Goal: Obtain resource: Download file/media

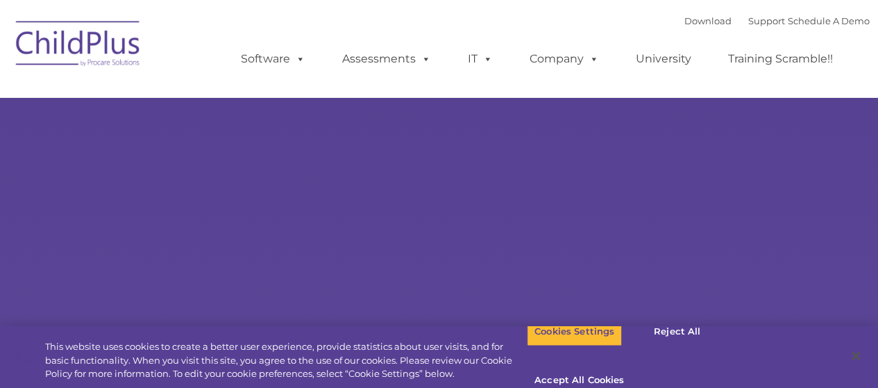
select select "MEDIUM"
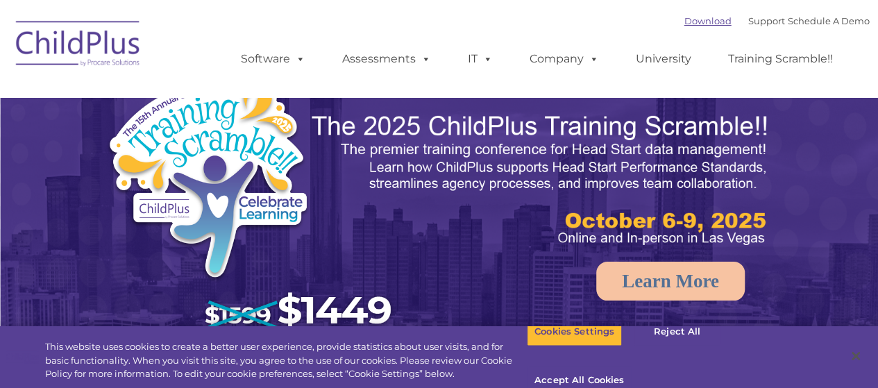
click at [688, 26] on link "Download" at bounding box center [707, 20] width 47 height 11
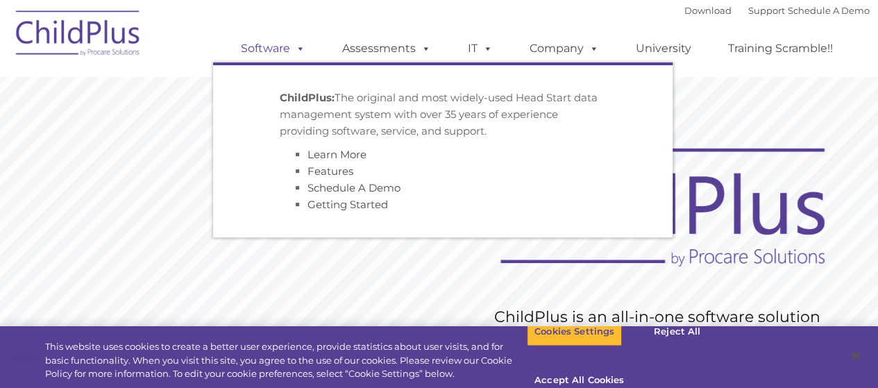
click at [279, 49] on link "Software" at bounding box center [273, 49] width 92 height 28
click at [377, 211] on link "Getting Started" at bounding box center [347, 204] width 80 height 13
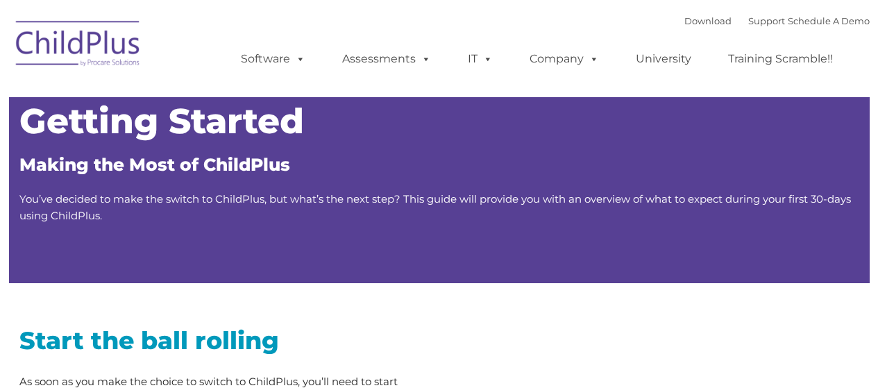
type input ""
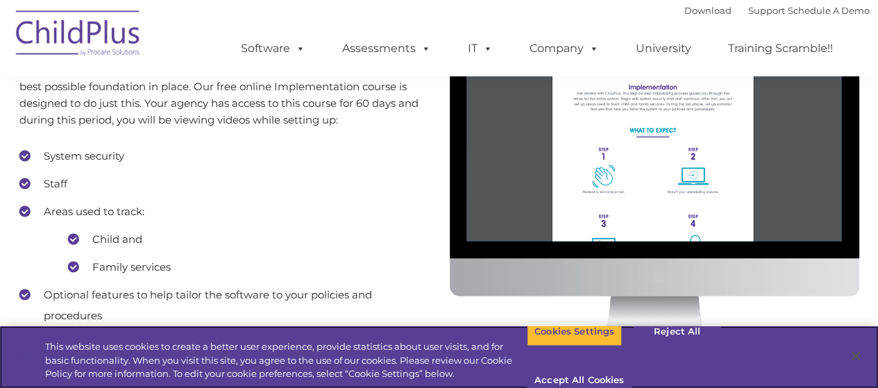
scroll to position [1266, 0]
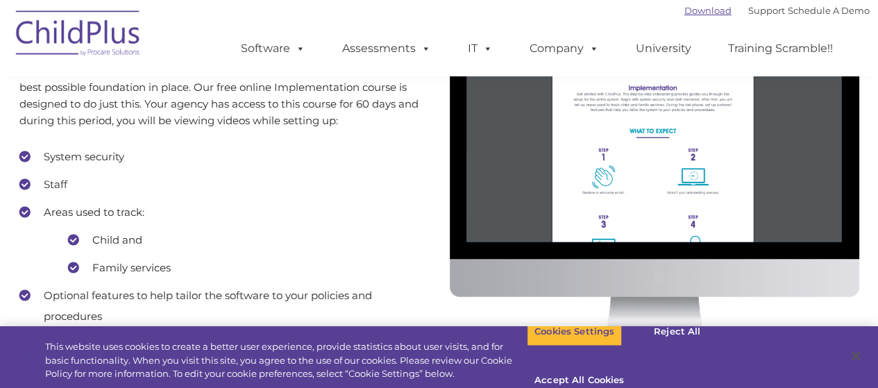
click at [684, 11] on link "Download" at bounding box center [707, 10] width 47 height 11
